Goal: Check status: Check status

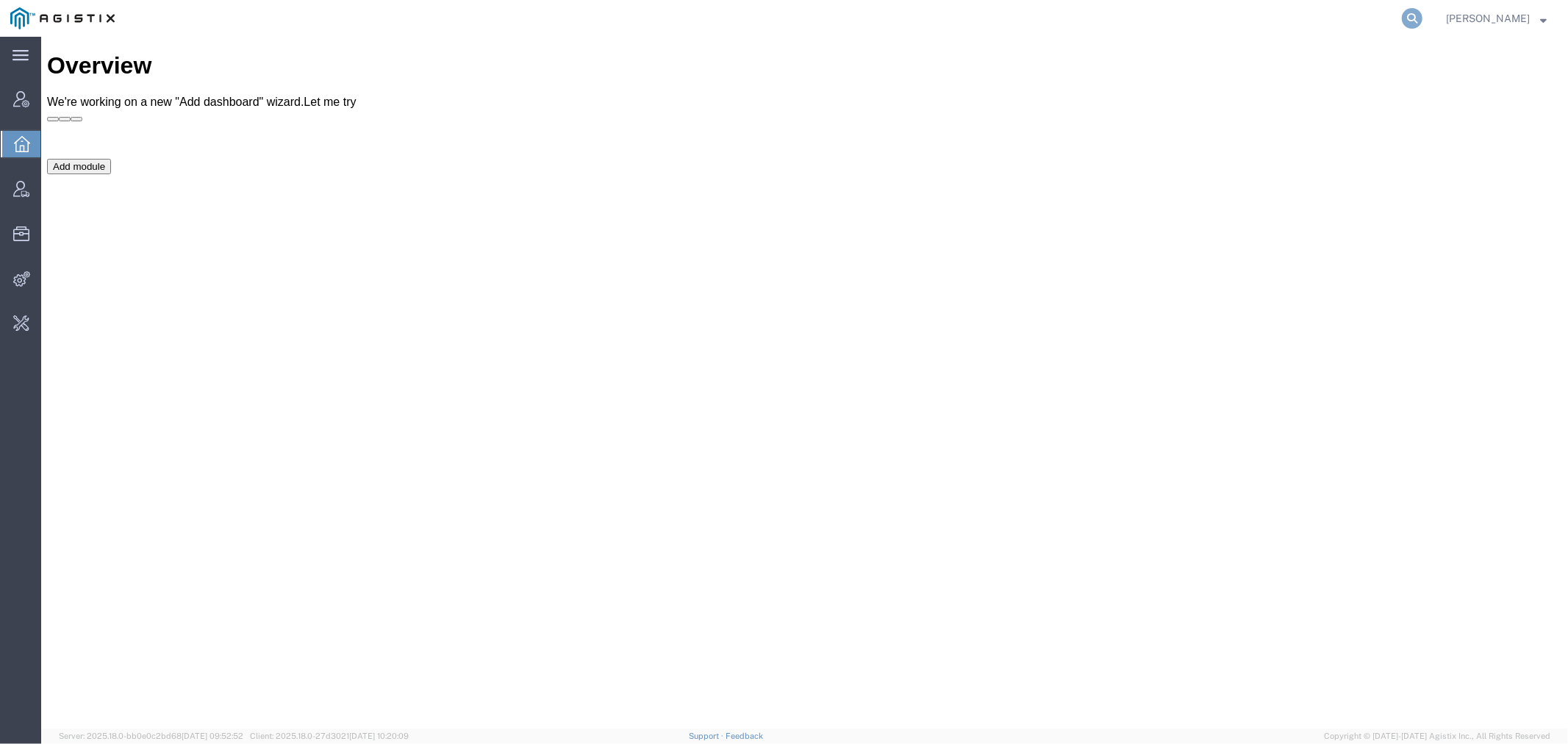
click at [1422, 19] on icon at bounding box center [1411, 18] width 21 height 21
paste input "56759546"
type input "56759546"
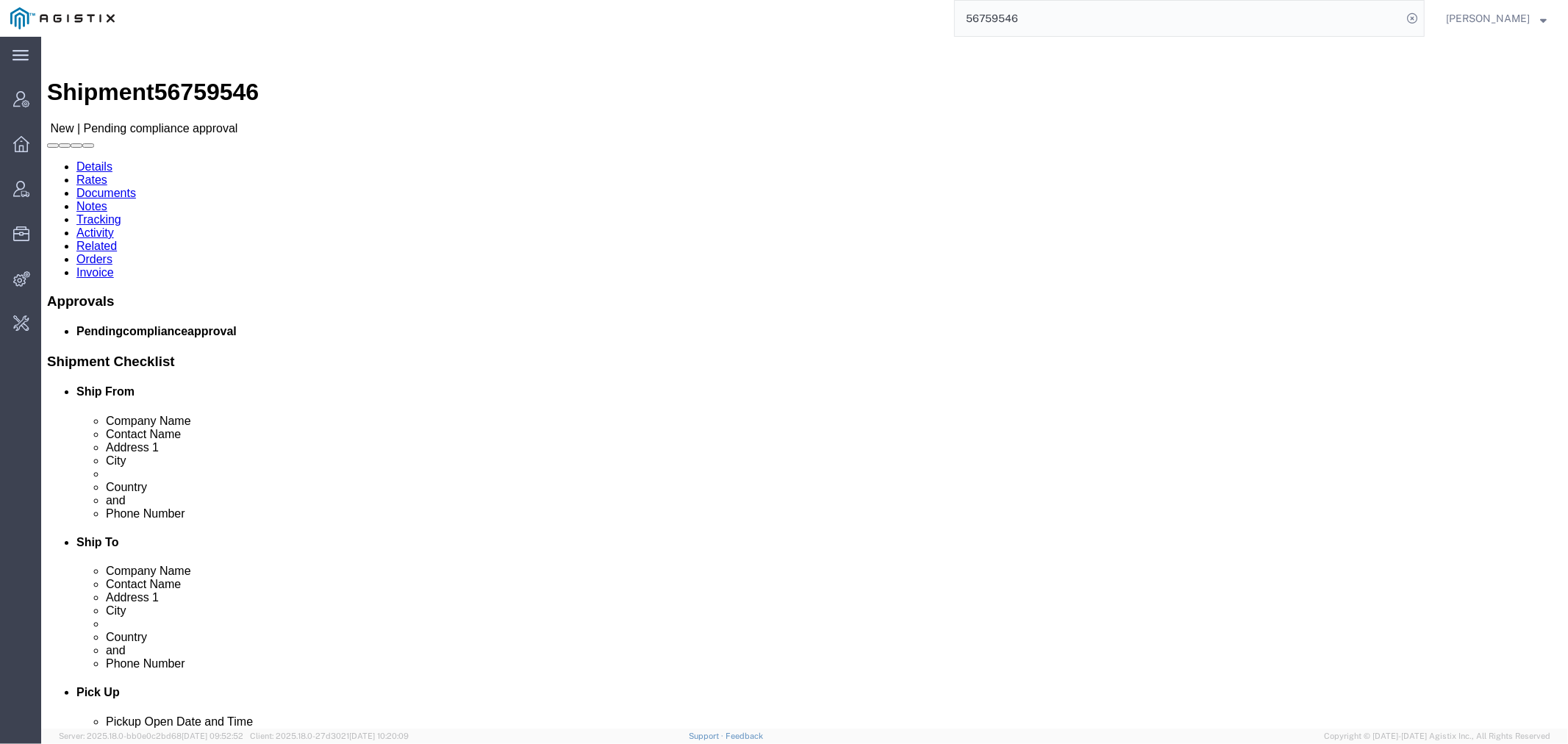
click link "Activity"
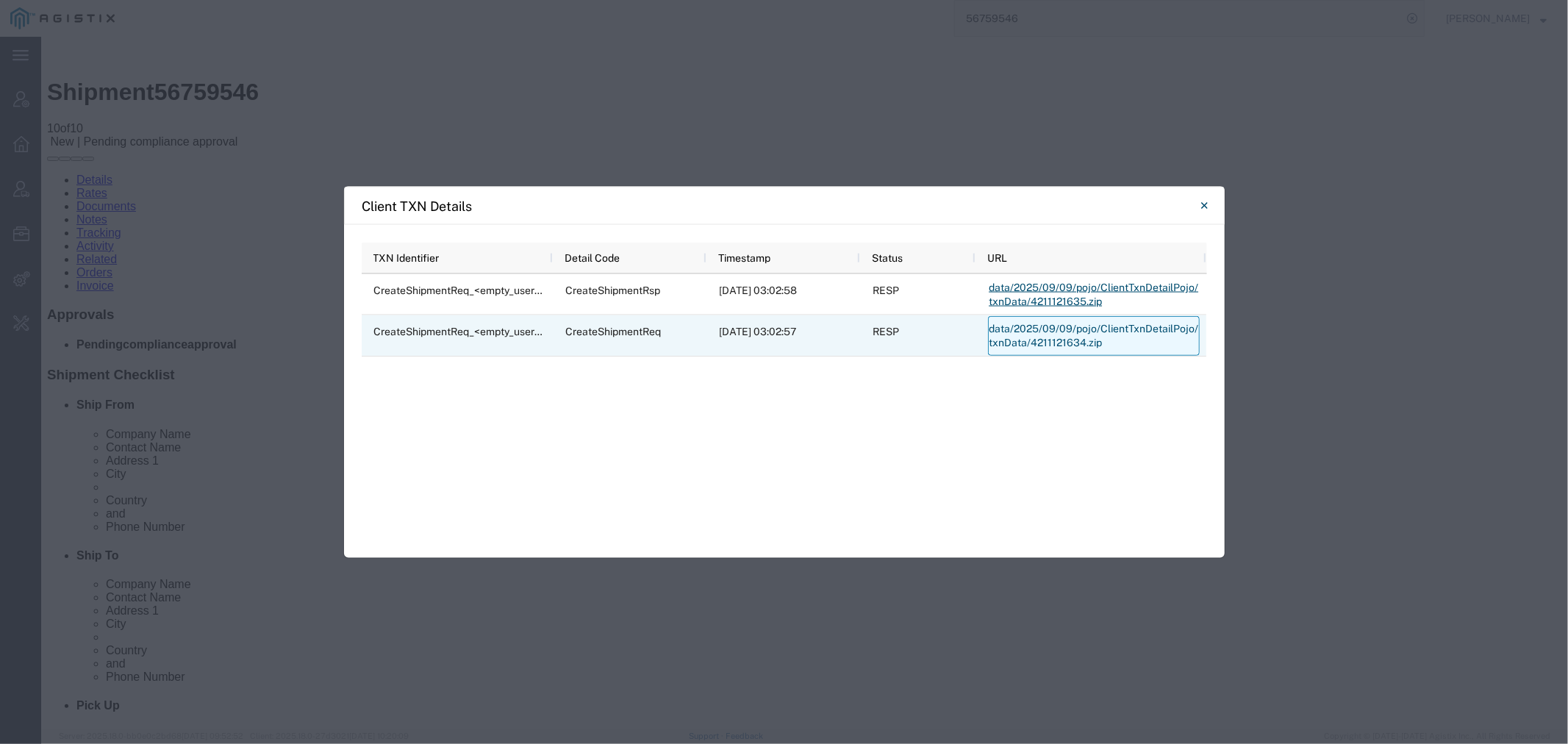
click at [1026, 334] on link "data/2025/09/09/pojo/ClientTxnDetailPojo/txnData/4211121634.zip" at bounding box center [1094, 336] width 212 height 39
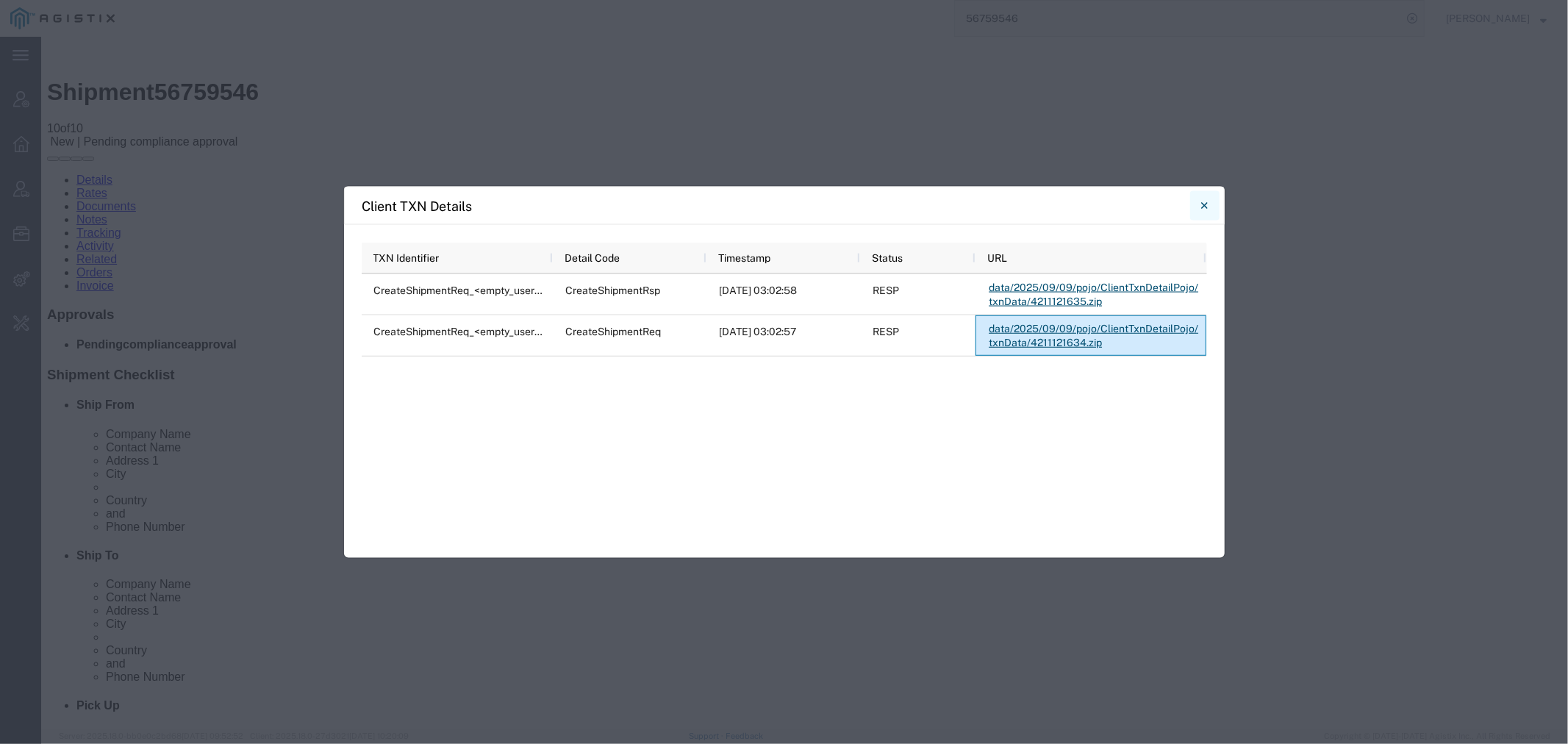
click at [1201, 207] on icon "Close" at bounding box center [1204, 206] width 6 height 18
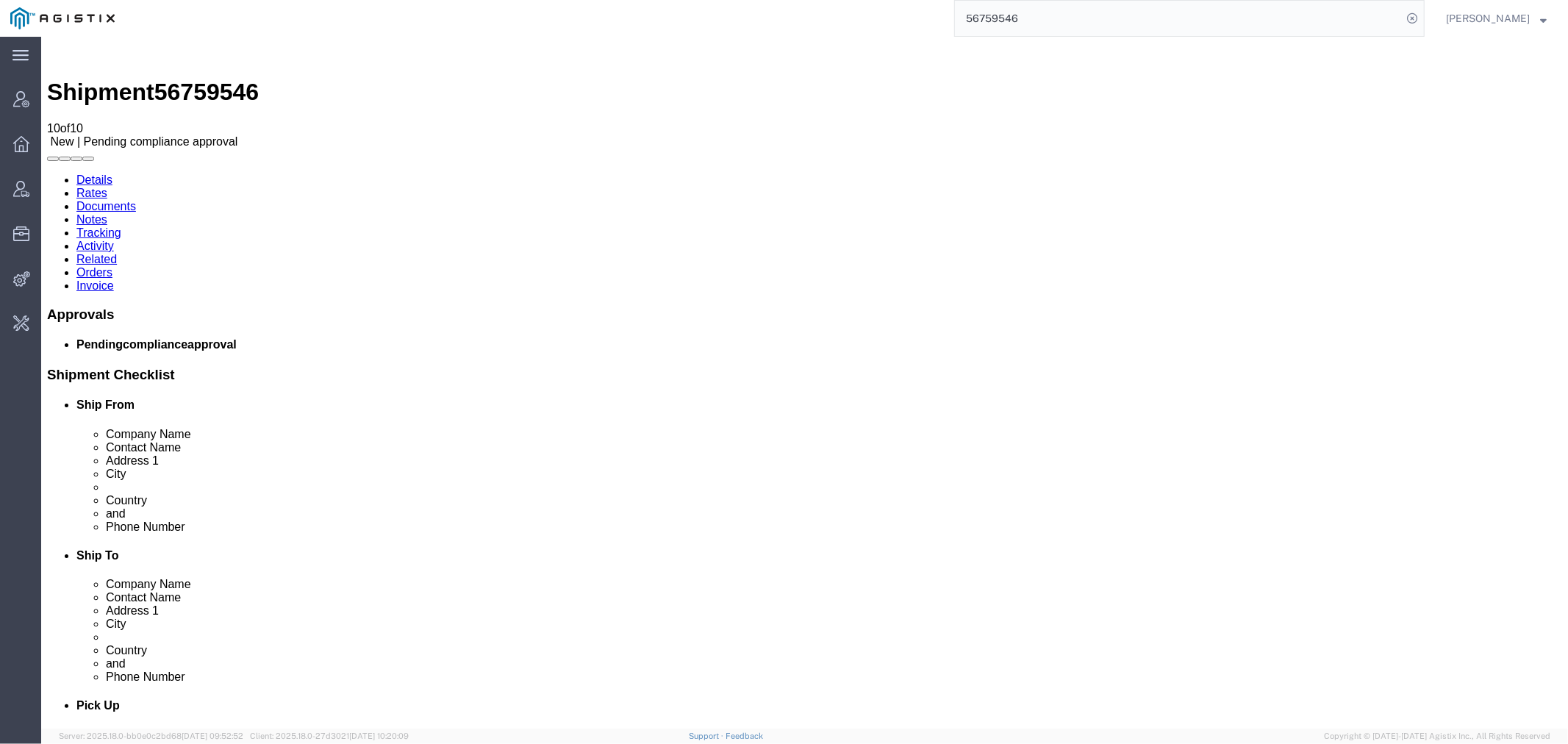
click at [192, 78] on span "56759546" at bounding box center [206, 91] width 105 height 27
copy span "56759546"
